Goal: Complete application form

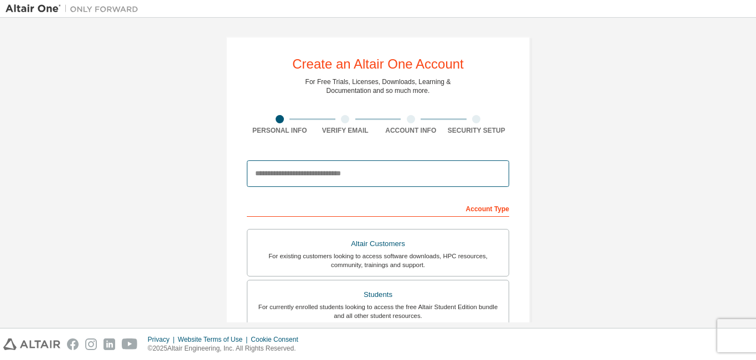
click at [341, 172] on input "email" at bounding box center [378, 173] width 262 height 27
click at [452, 180] on input "email" at bounding box center [378, 173] width 262 height 27
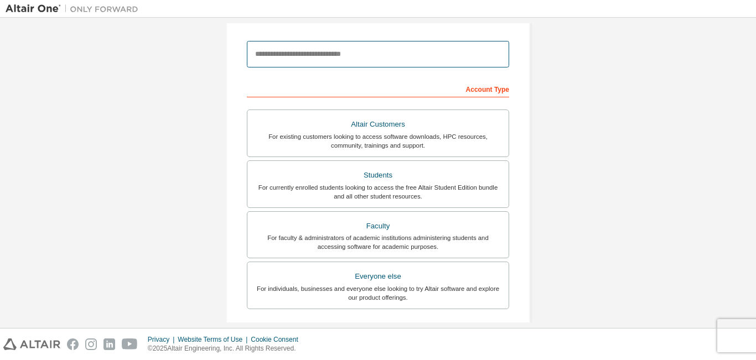
scroll to position [55, 0]
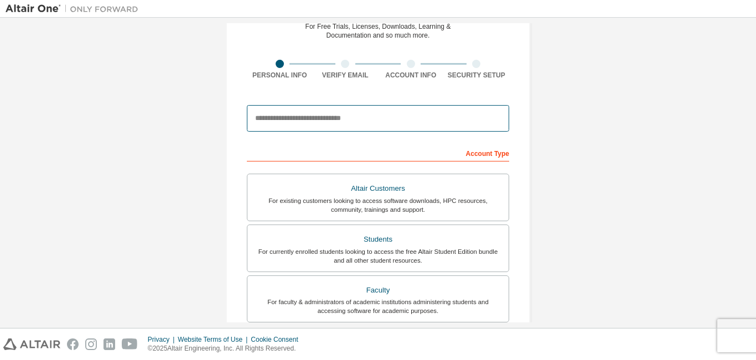
click at [419, 121] on input "email" at bounding box center [378, 118] width 262 height 27
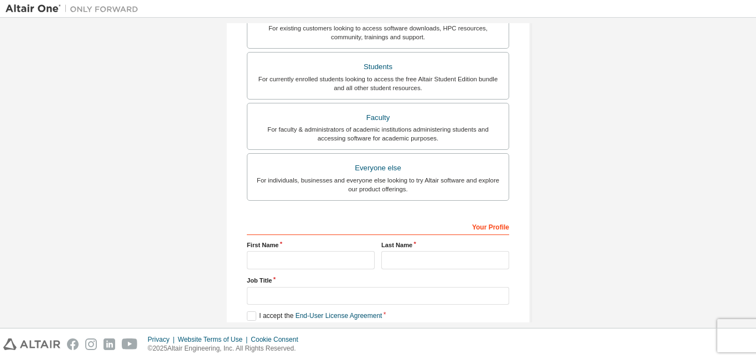
scroll to position [166, 0]
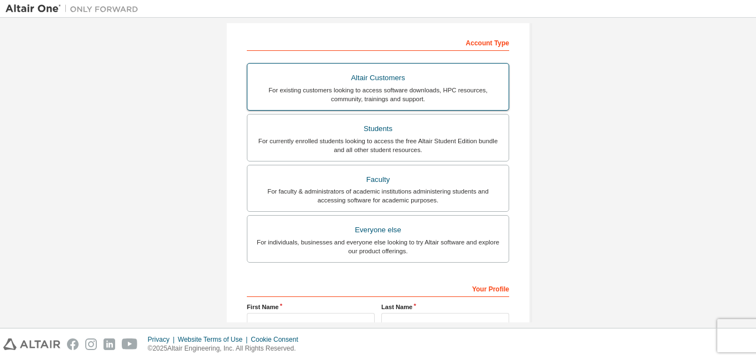
type input "**********"
click at [404, 96] on div "For existing customers looking to access software downloads, HPC resources, com…" at bounding box center [378, 95] width 248 height 18
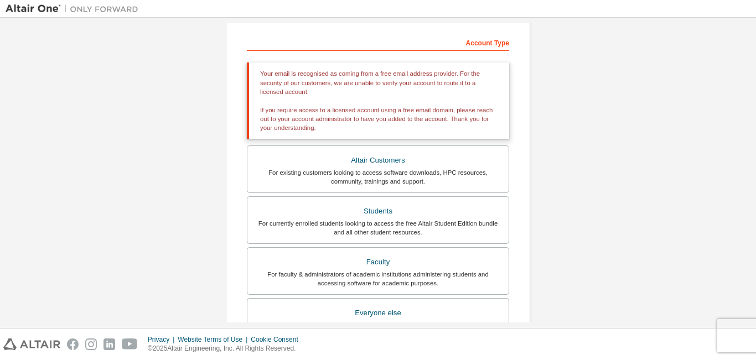
click at [431, 107] on div "Your email is recognised as coming from a free email address provider. For the …" at bounding box center [378, 101] width 262 height 76
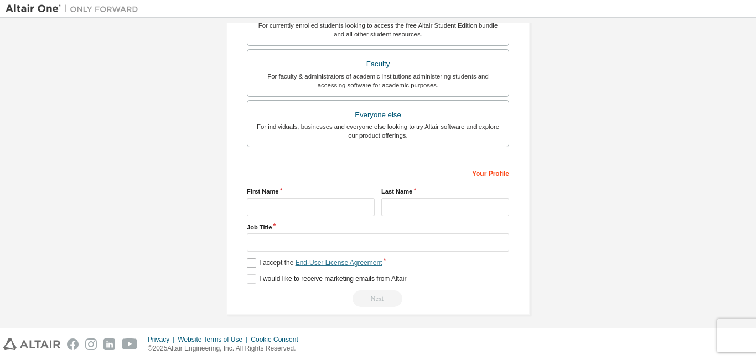
scroll to position [370, 0]
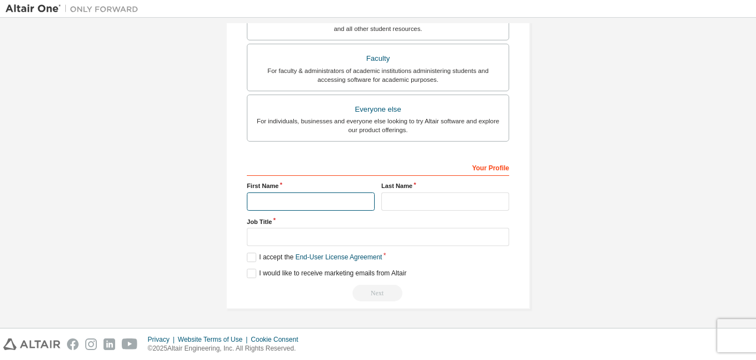
click at [310, 210] on input "text" at bounding box center [311, 202] width 128 height 18
type input "*****"
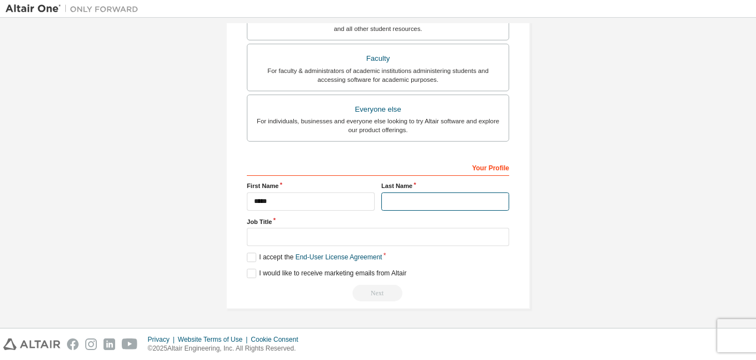
click at [464, 201] on input "text" at bounding box center [445, 202] width 128 height 18
type input "********"
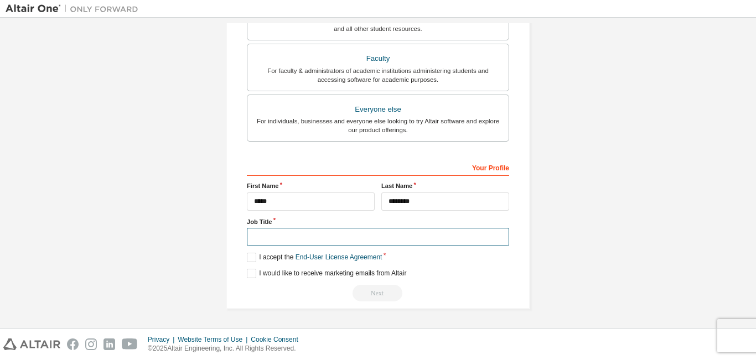
click at [431, 232] on input "text" at bounding box center [378, 237] width 262 height 18
type input "******"
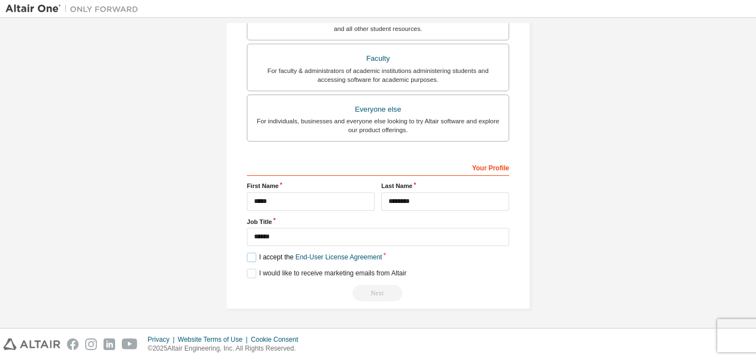
click at [254, 259] on label "I accept the End-User License Agreement" at bounding box center [314, 257] width 135 height 9
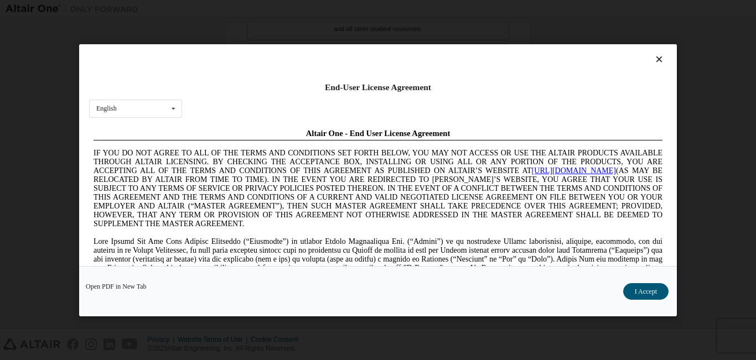
scroll to position [0, 0]
click at [173, 105] on icon at bounding box center [174, 108] width 14 height 17
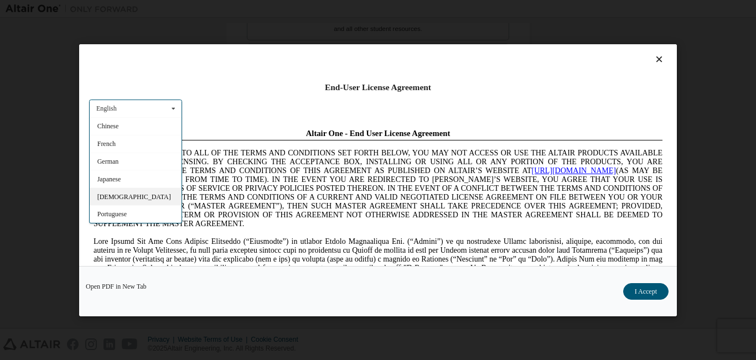
scroll to position [33, 0]
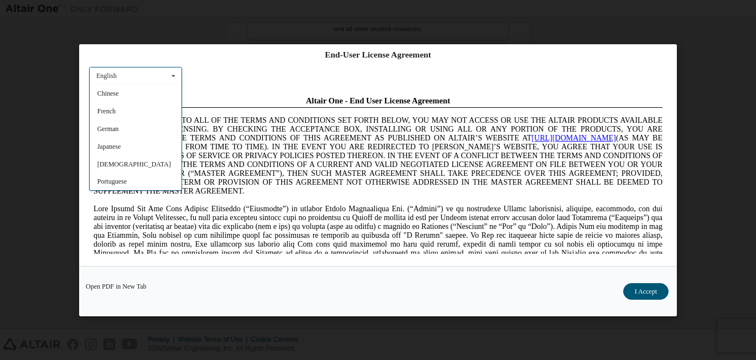
click at [131, 74] on div "English English Chinese French German Japanese Korean Portuguese" at bounding box center [135, 75] width 93 height 18
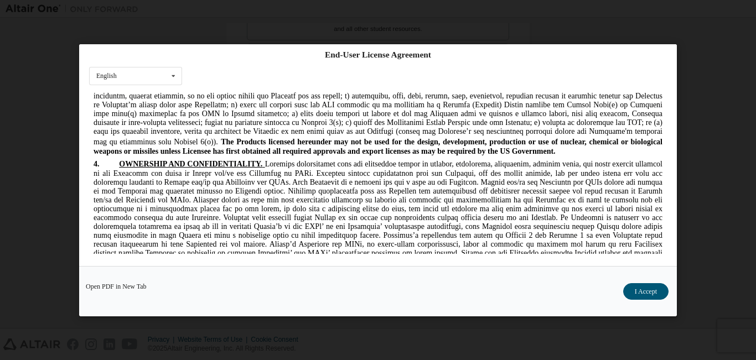
scroll to position [1494, 0]
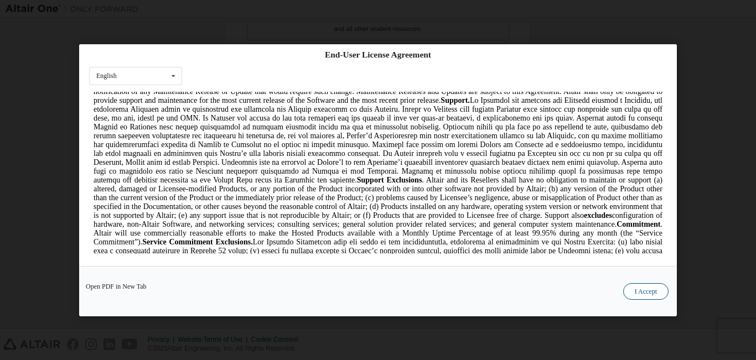
click at [639, 293] on button "I Accept" at bounding box center [645, 291] width 45 height 17
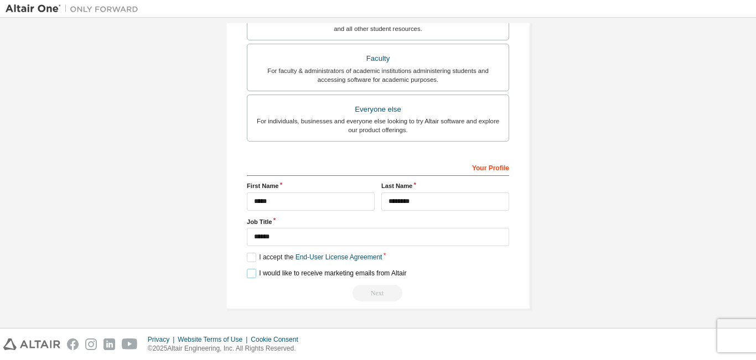
click at [250, 272] on label "I would like to receive marketing emails from Altair" at bounding box center [326, 273] width 159 height 9
click at [376, 293] on div "Next" at bounding box center [378, 293] width 262 height 17
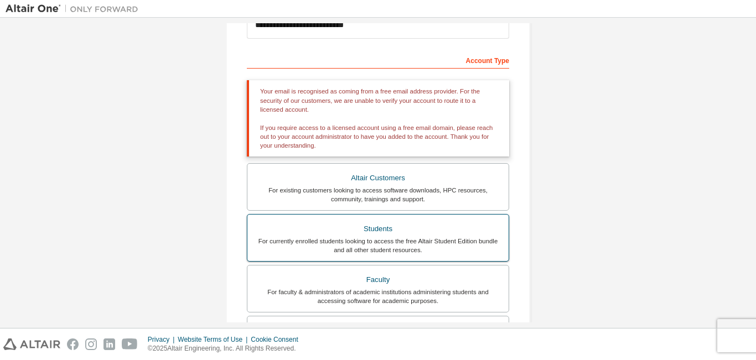
click at [416, 229] on div "Students" at bounding box center [378, 228] width 248 height 15
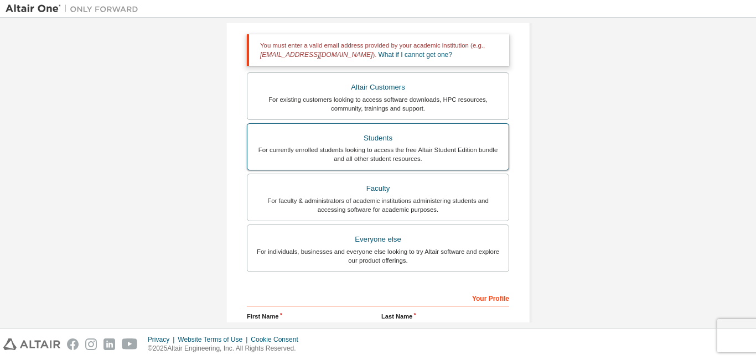
scroll to position [204, 0]
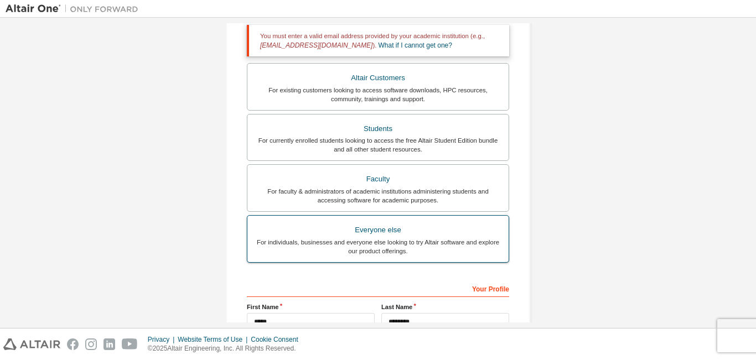
click at [413, 231] on div "Everyone else" at bounding box center [378, 229] width 248 height 15
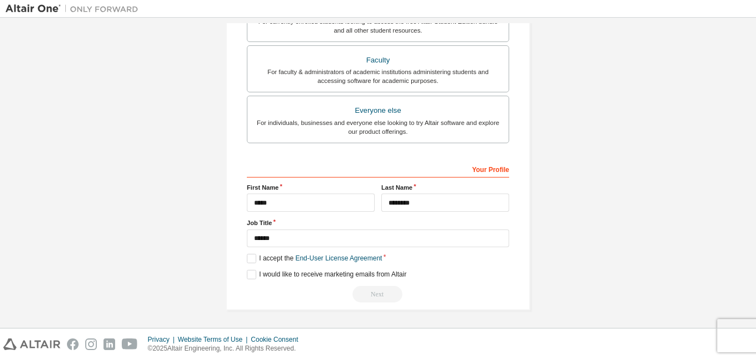
scroll to position [287, 0]
click at [252, 256] on label "I accept the End-User License Agreement" at bounding box center [314, 257] width 135 height 9
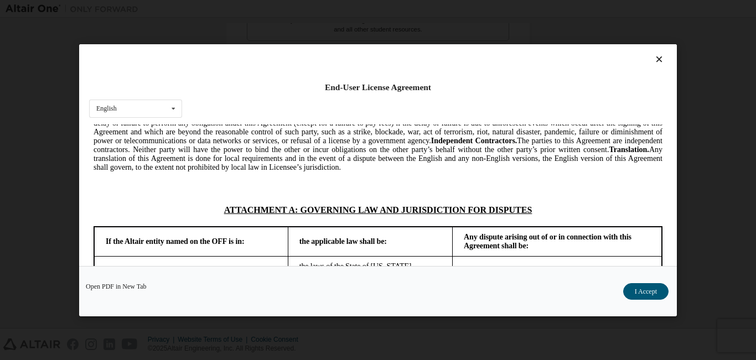
scroll to position [3003, 0]
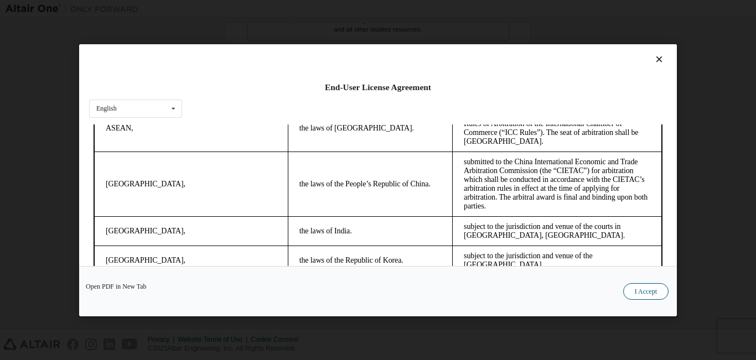
click at [650, 288] on button "I Accept" at bounding box center [645, 291] width 45 height 17
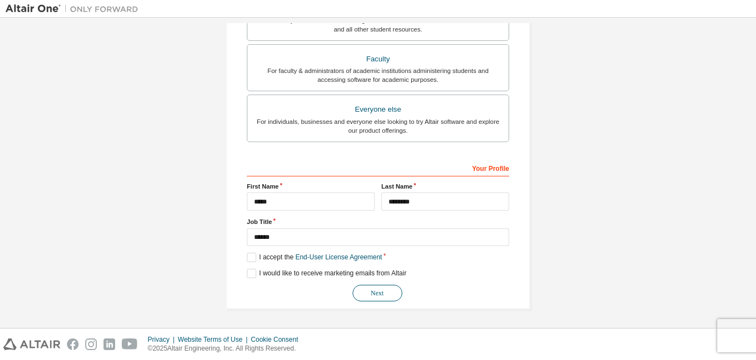
click at [379, 293] on button "Next" at bounding box center [377, 293] width 50 height 17
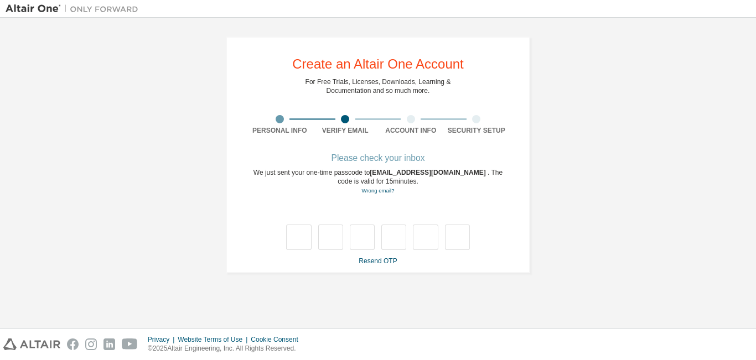
scroll to position [0, 0]
type input "*"
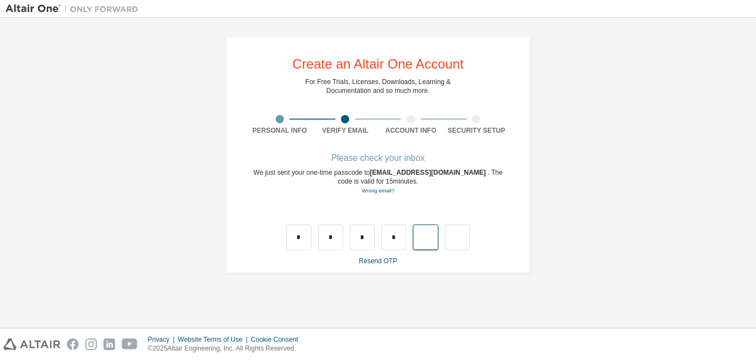
type input "*"
click at [300, 235] on input "text" at bounding box center [298, 237] width 25 height 25
type input "*"
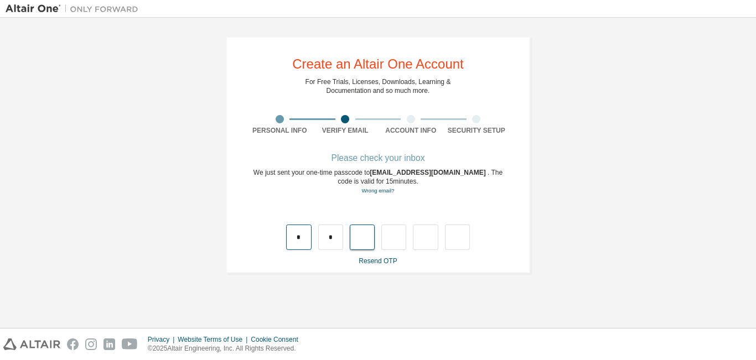
type input "*"
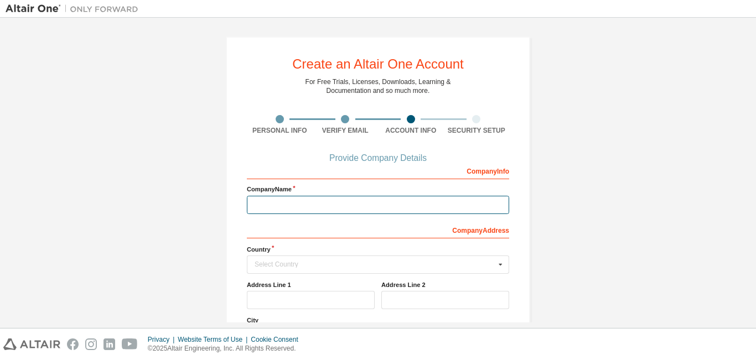
click at [407, 209] on input "text" at bounding box center [378, 205] width 262 height 18
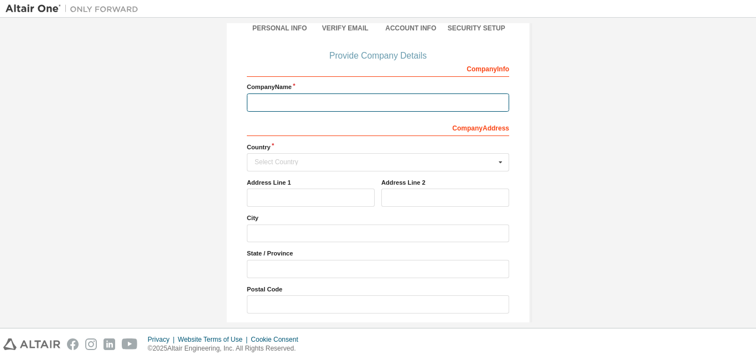
scroll to position [111, 0]
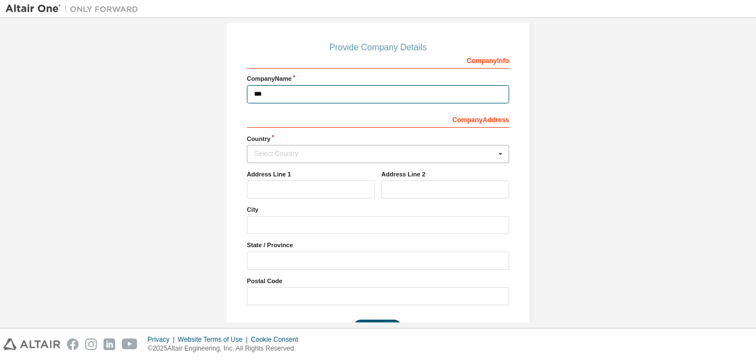
type input "***"
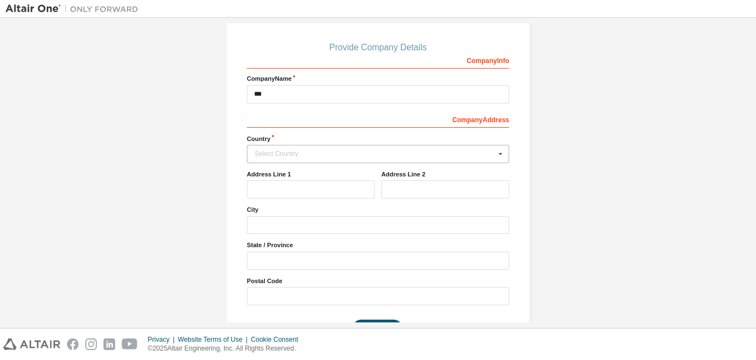
click at [450, 153] on div "Select Country" at bounding box center [375, 154] width 241 height 7
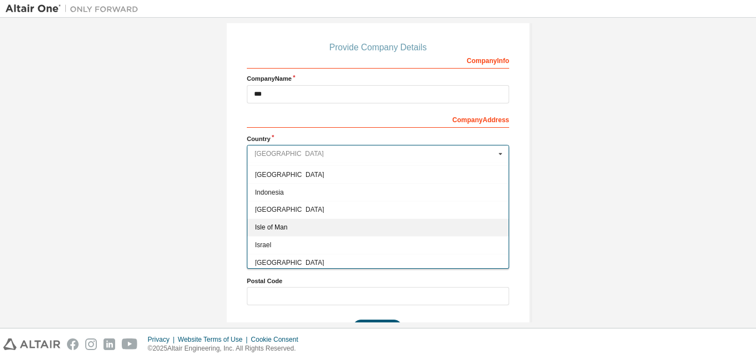
scroll to position [1771, 0]
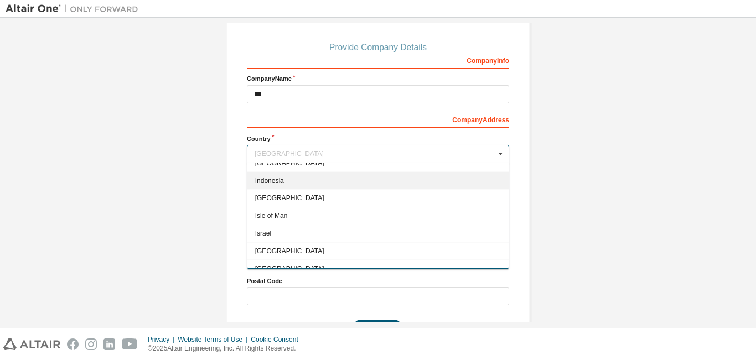
click at [373, 182] on span "Indonesia" at bounding box center [378, 180] width 246 height 7
type input "***"
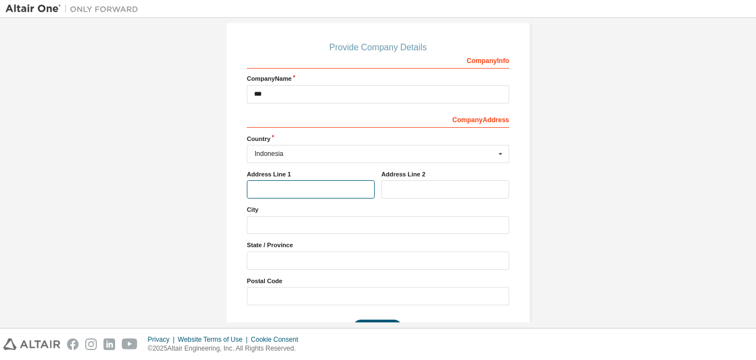
click at [304, 192] on input "text" at bounding box center [311, 189] width 128 height 18
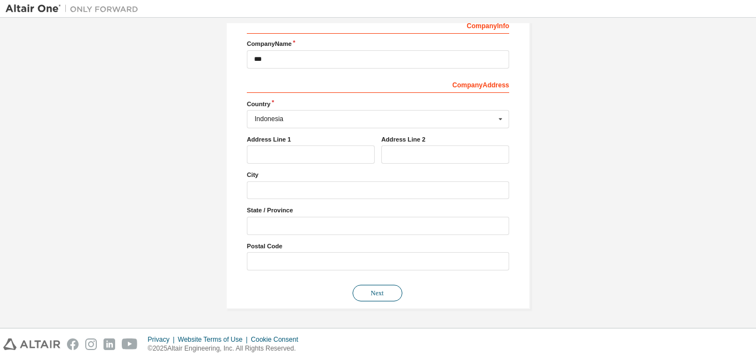
click at [382, 288] on button "Next" at bounding box center [377, 293] width 50 height 17
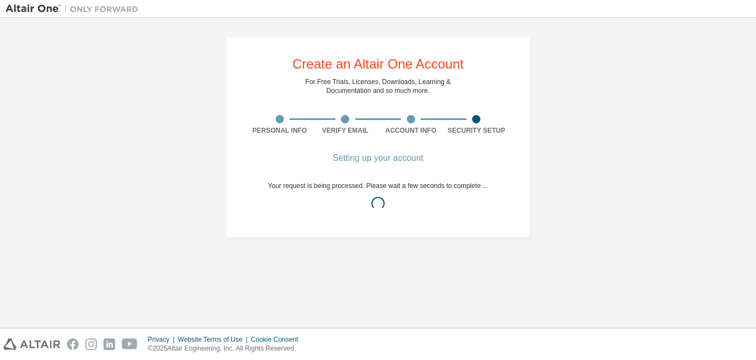
scroll to position [0, 0]
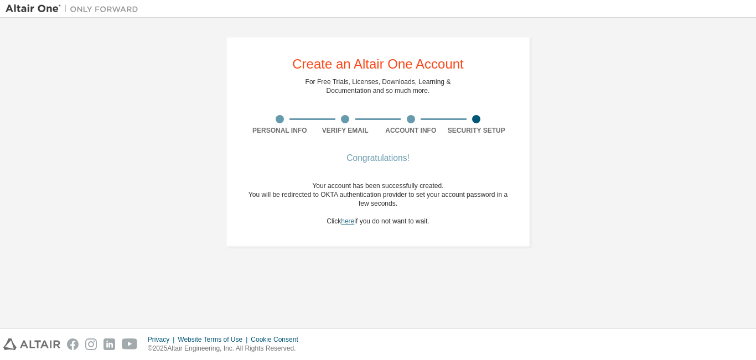
click at [349, 221] on link "here" at bounding box center [347, 221] width 13 height 8
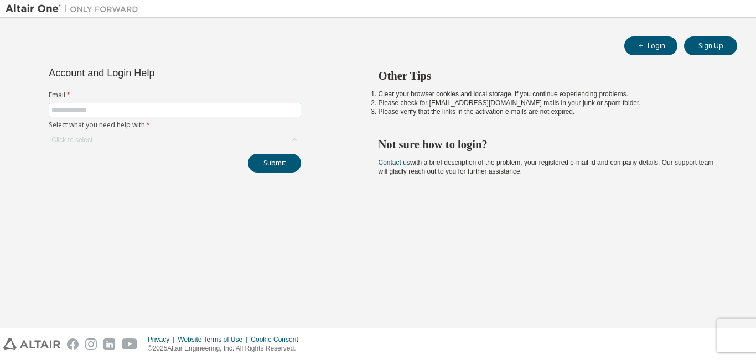
click at [189, 111] on input "text" at bounding box center [174, 110] width 247 height 9
click at [189, 112] on input "text" at bounding box center [174, 110] width 247 height 9
type input "**********"
click at [272, 140] on div "Click to select" at bounding box center [174, 139] width 251 height 13
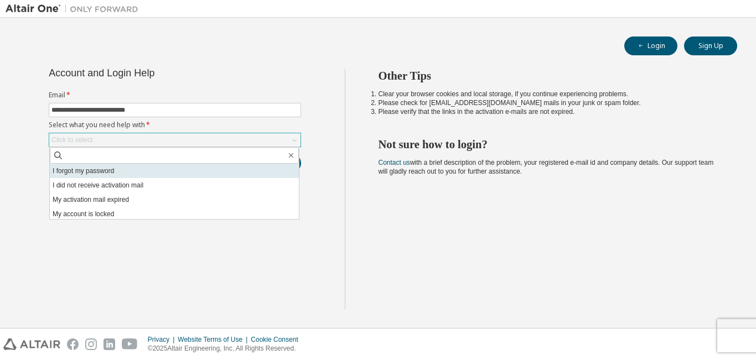
click at [240, 173] on li "I forgot my password" at bounding box center [174, 171] width 249 height 14
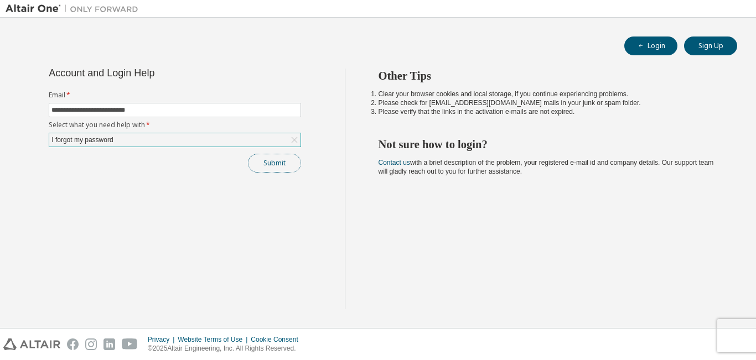
click at [283, 158] on button "Submit" at bounding box center [274, 163] width 53 height 19
click at [287, 167] on button "Submit" at bounding box center [274, 163] width 53 height 19
